Goal: Information Seeking & Learning: Learn about a topic

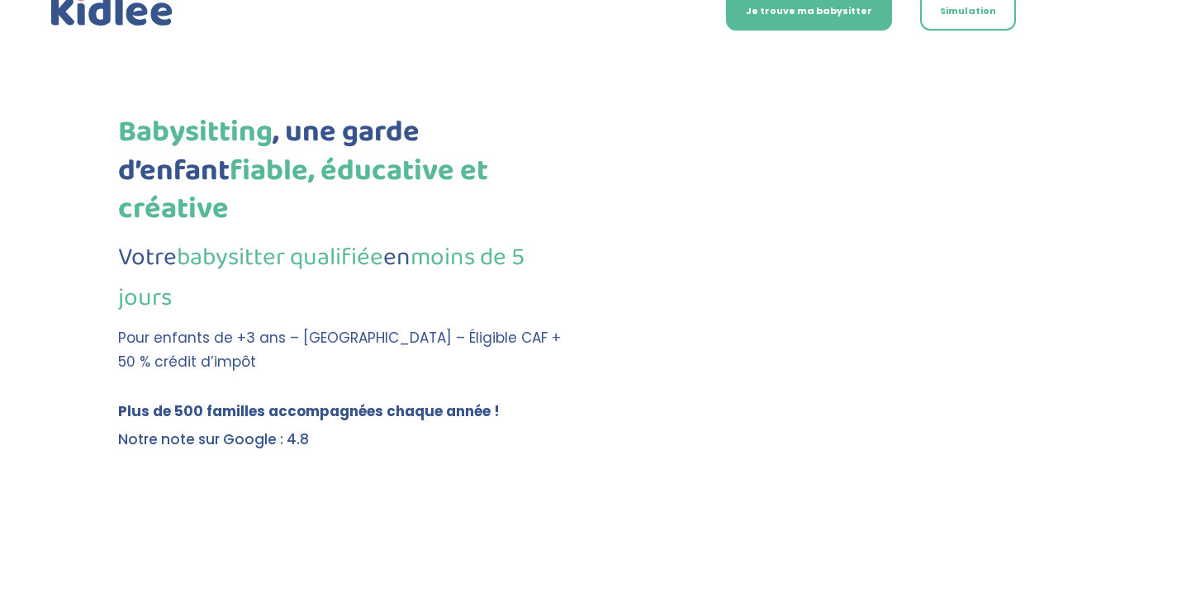
scroll to position [78, 0]
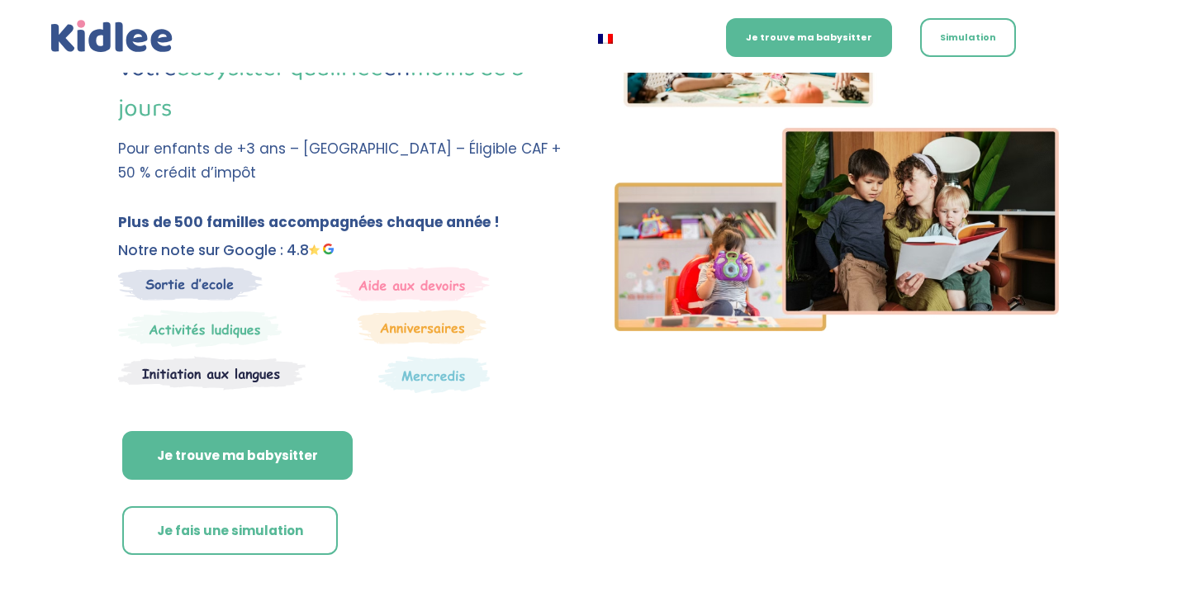
scroll to position [94, 0]
